Goal: Navigation & Orientation: Find specific page/section

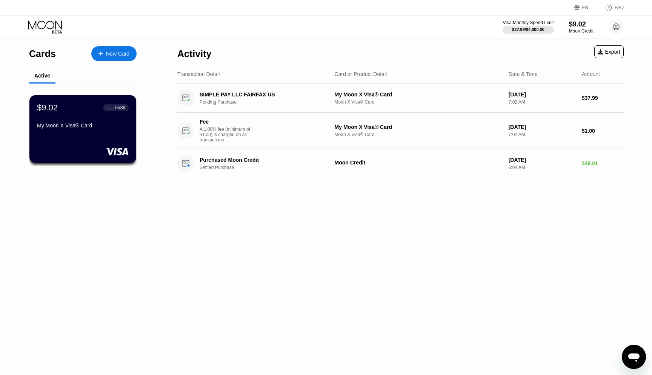
click at [134, 15] on div "EN Language Select an item Save FAQ" at bounding box center [326, 7] width 652 height 15
